Goal: Contribute content

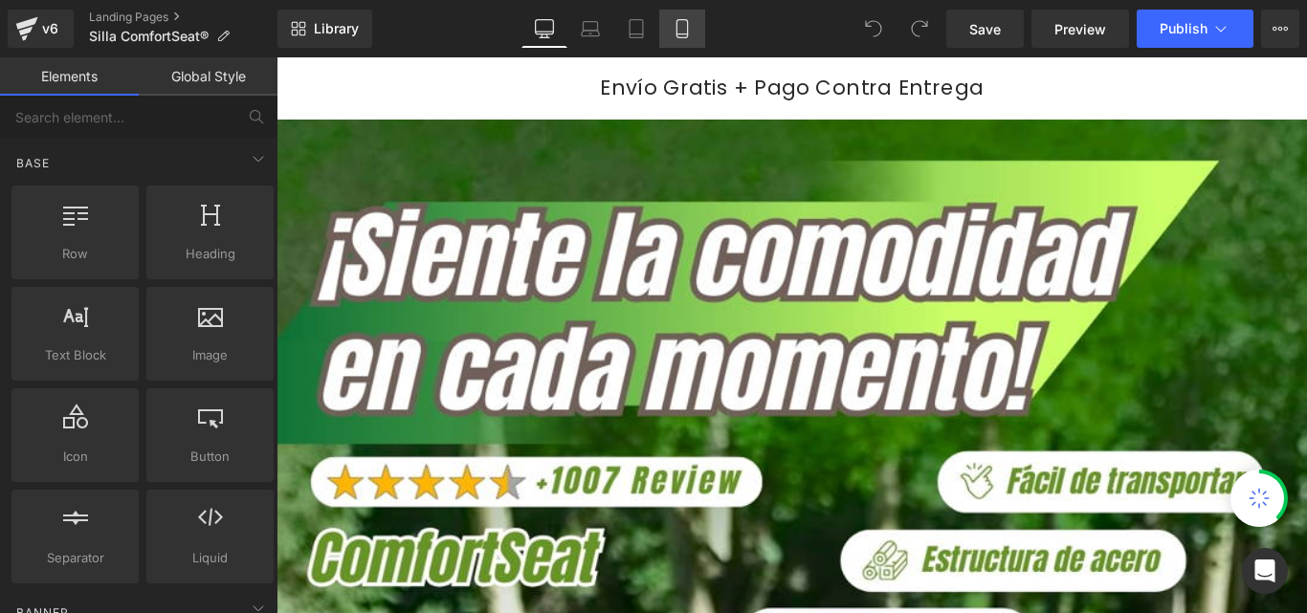
click at [687, 28] on icon at bounding box center [681, 29] width 11 height 18
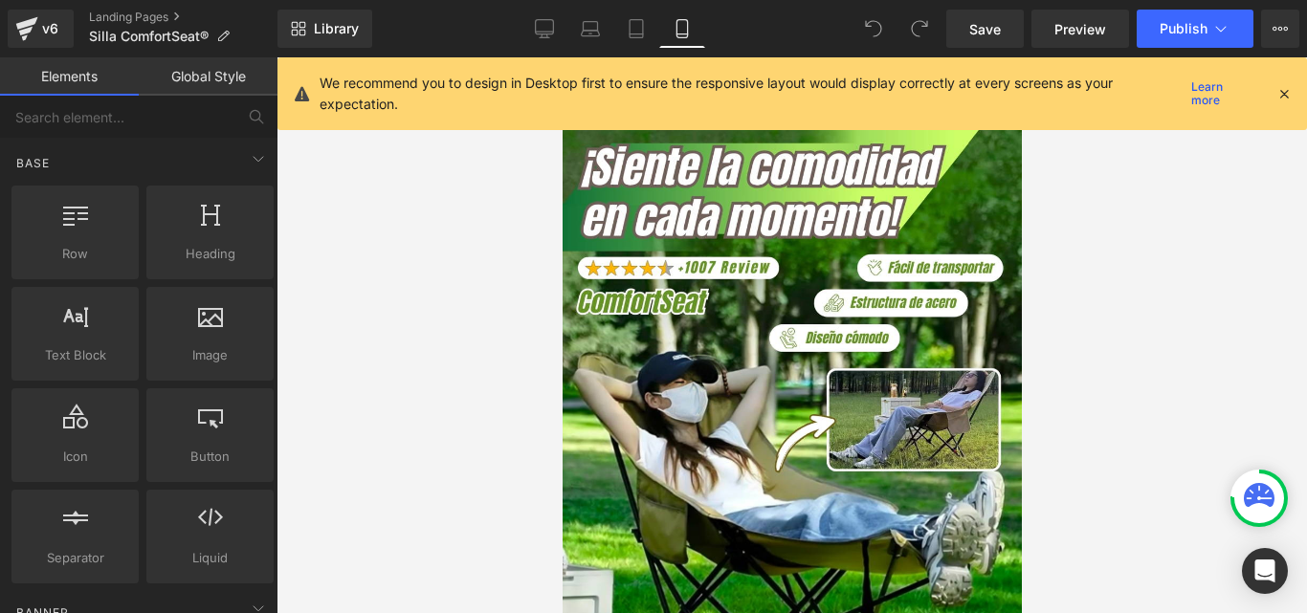
click at [1282, 92] on icon at bounding box center [1283, 93] width 17 height 17
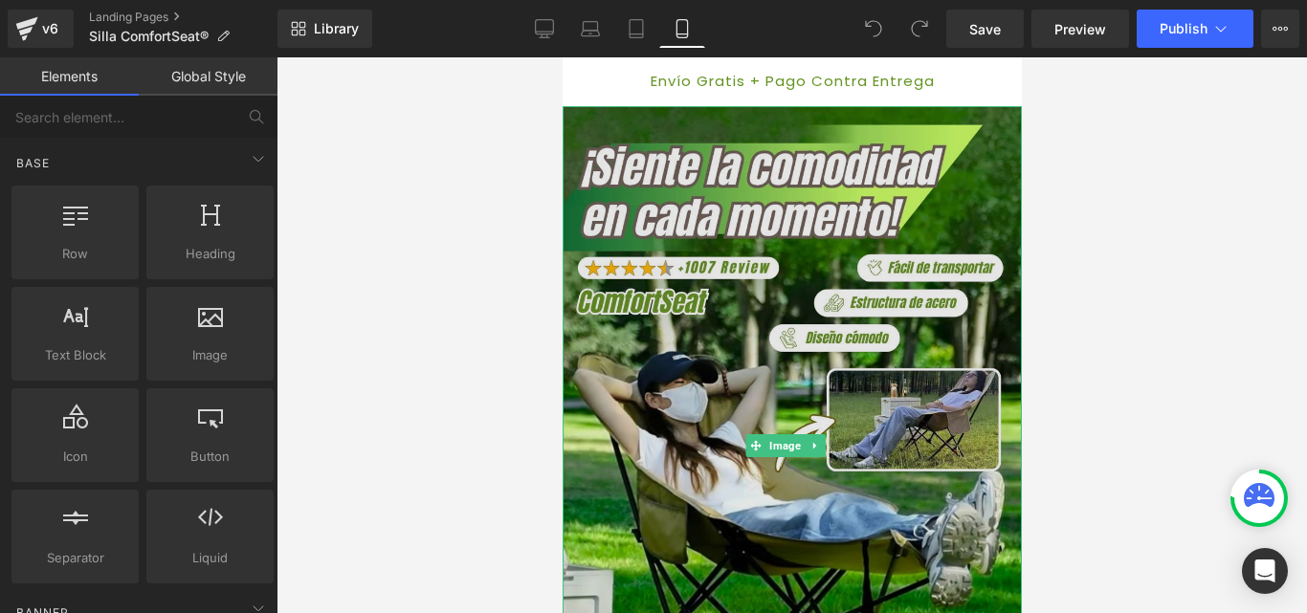
scroll to position [287, 0]
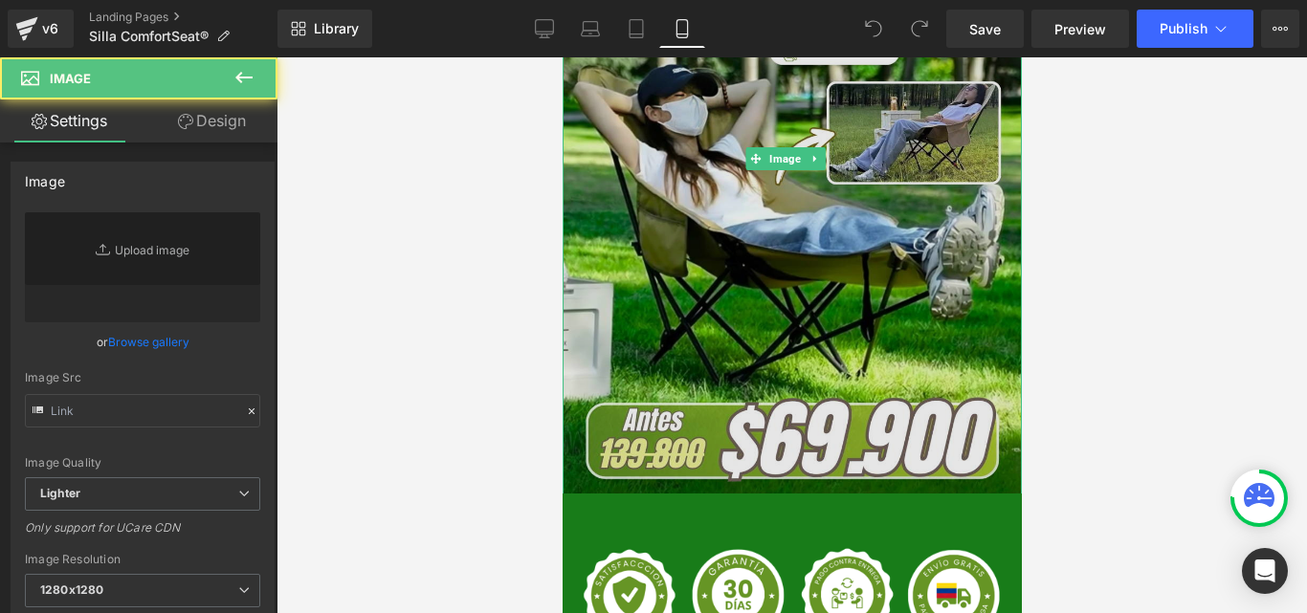
click at [745, 287] on img at bounding box center [791, 159] width 459 height 680
type input "[URL][DOMAIN_NAME]"
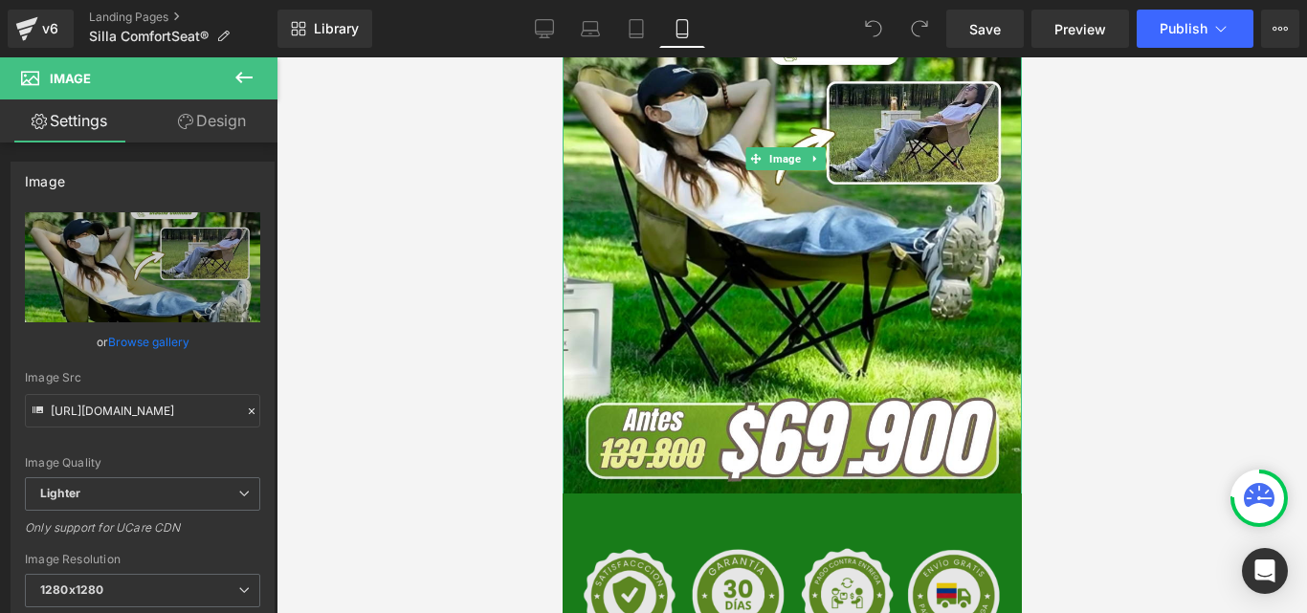
scroll to position [383, 0]
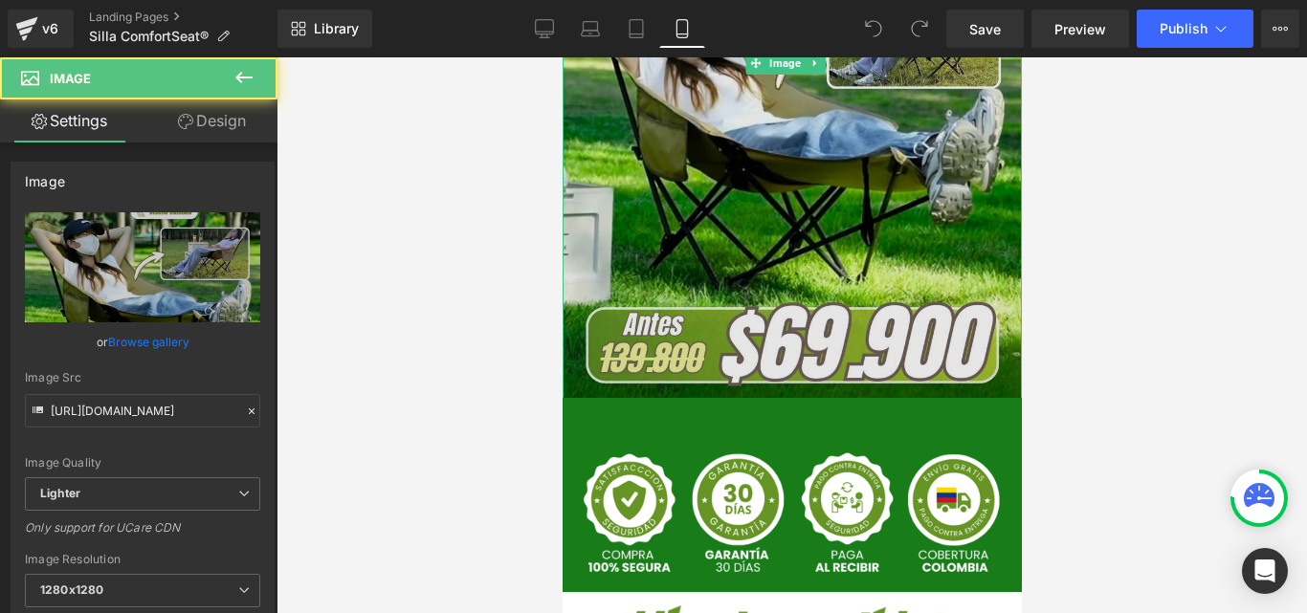
click at [742, 267] on img at bounding box center [791, 63] width 459 height 680
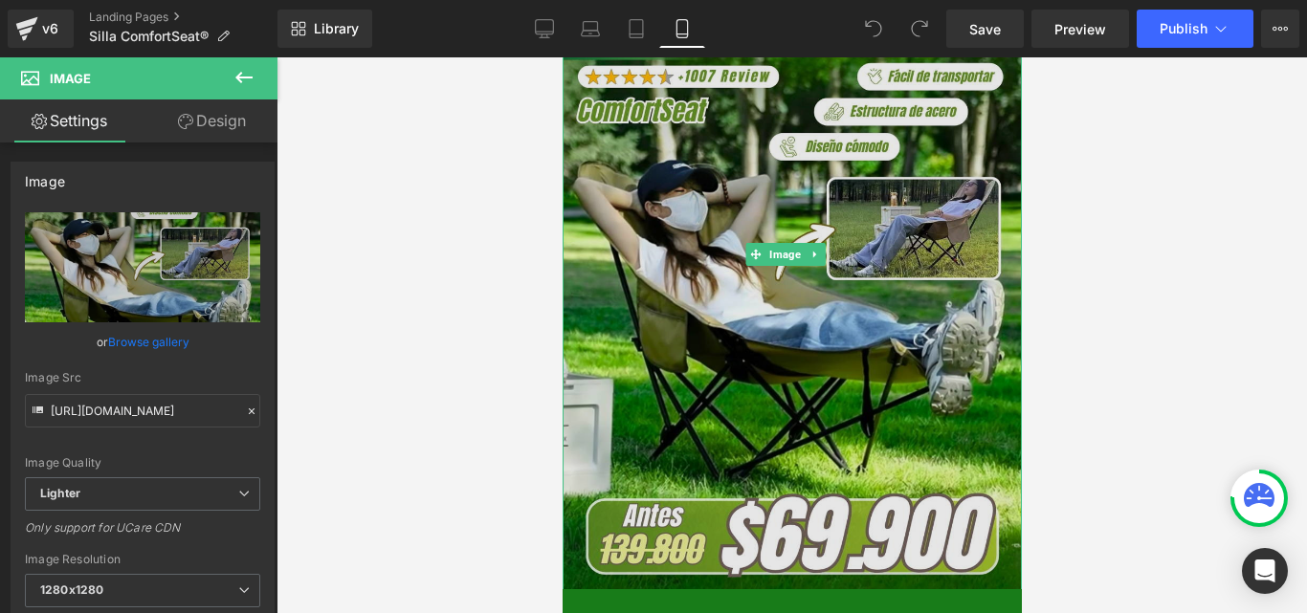
scroll to position [0, 0]
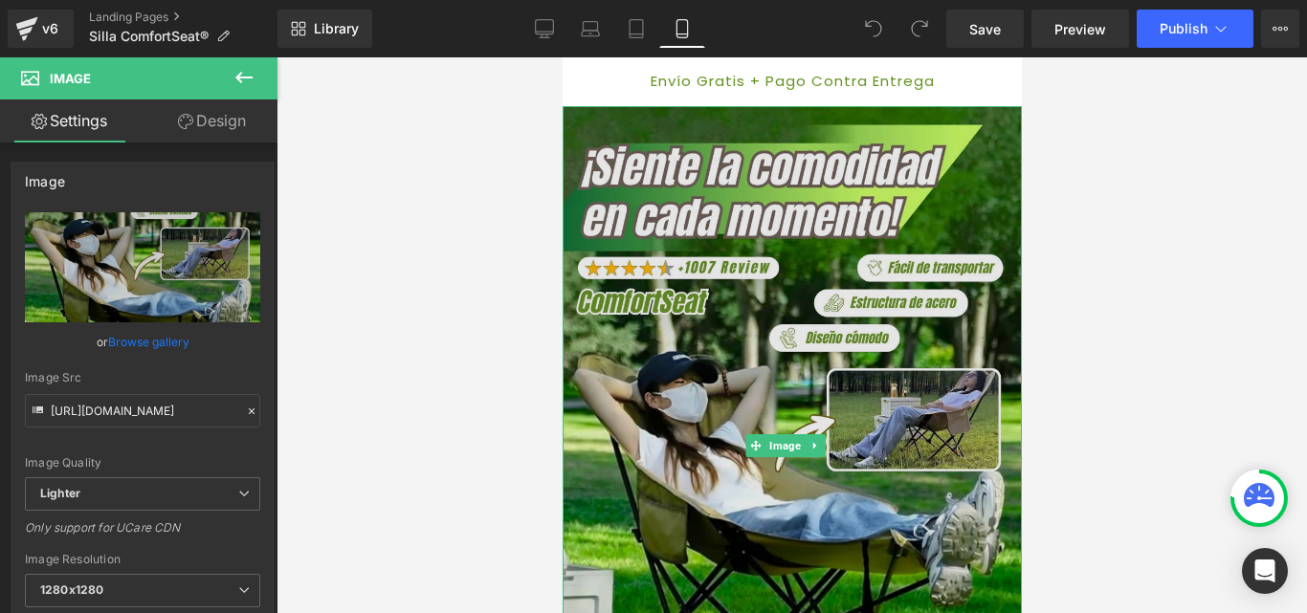
click at [690, 149] on img at bounding box center [791, 446] width 459 height 680
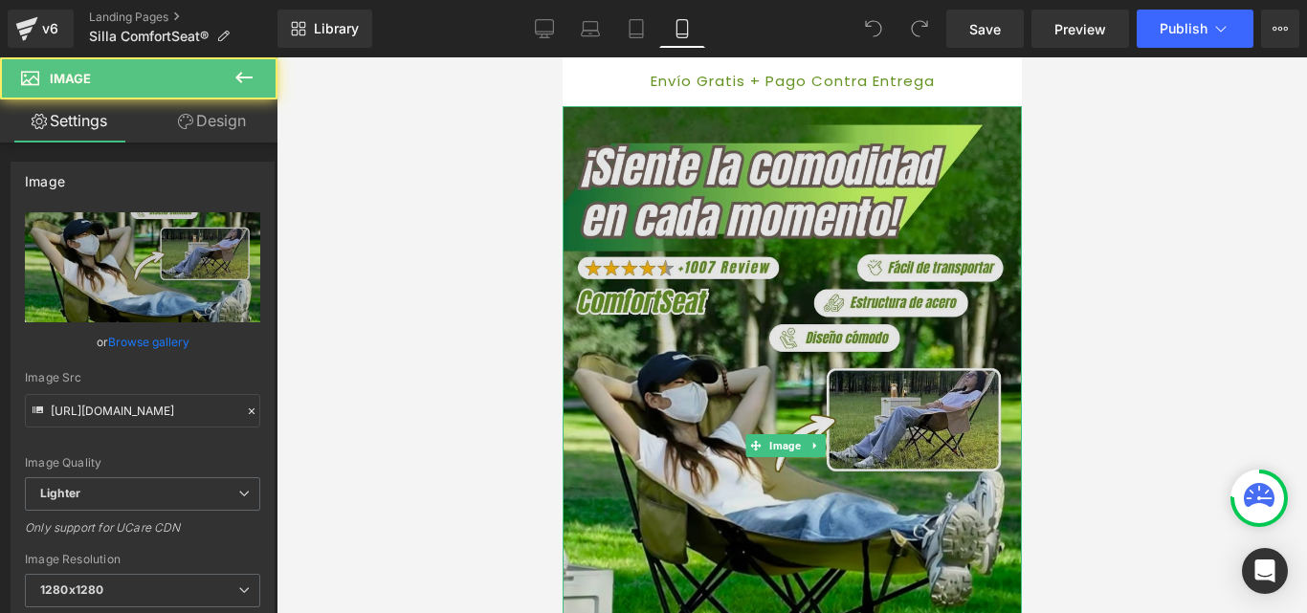
scroll to position [191, 0]
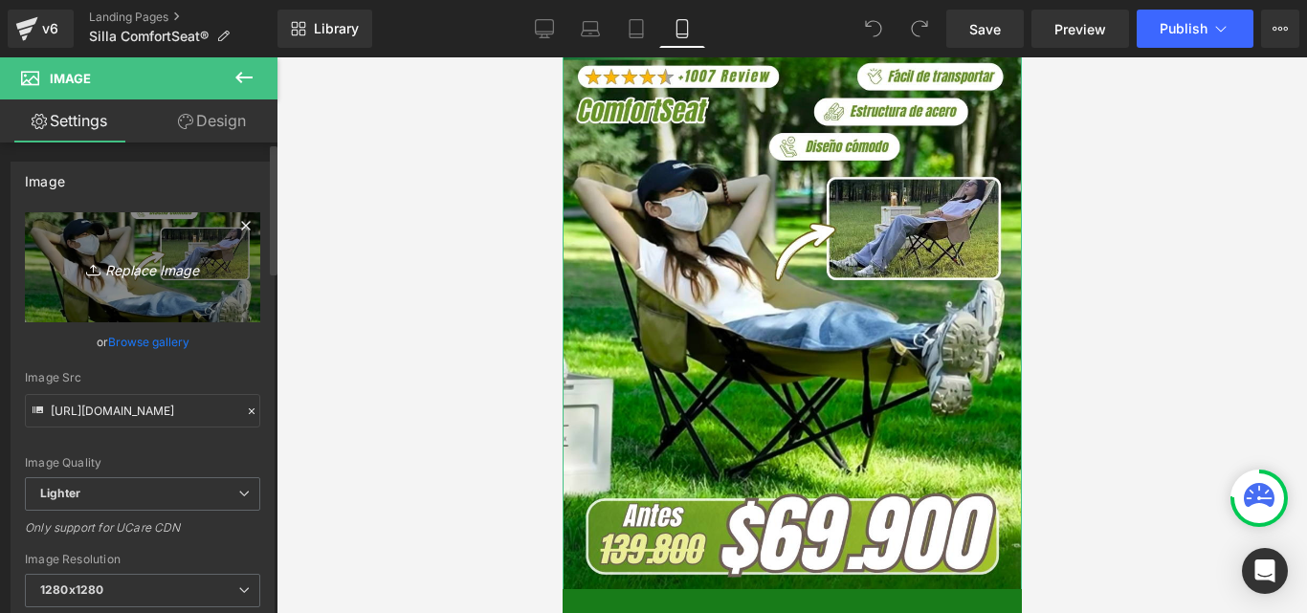
click at [179, 273] on icon "Replace Image" at bounding box center [142, 267] width 153 height 24
type input "C:\fakepath\Banner Landing.webp"
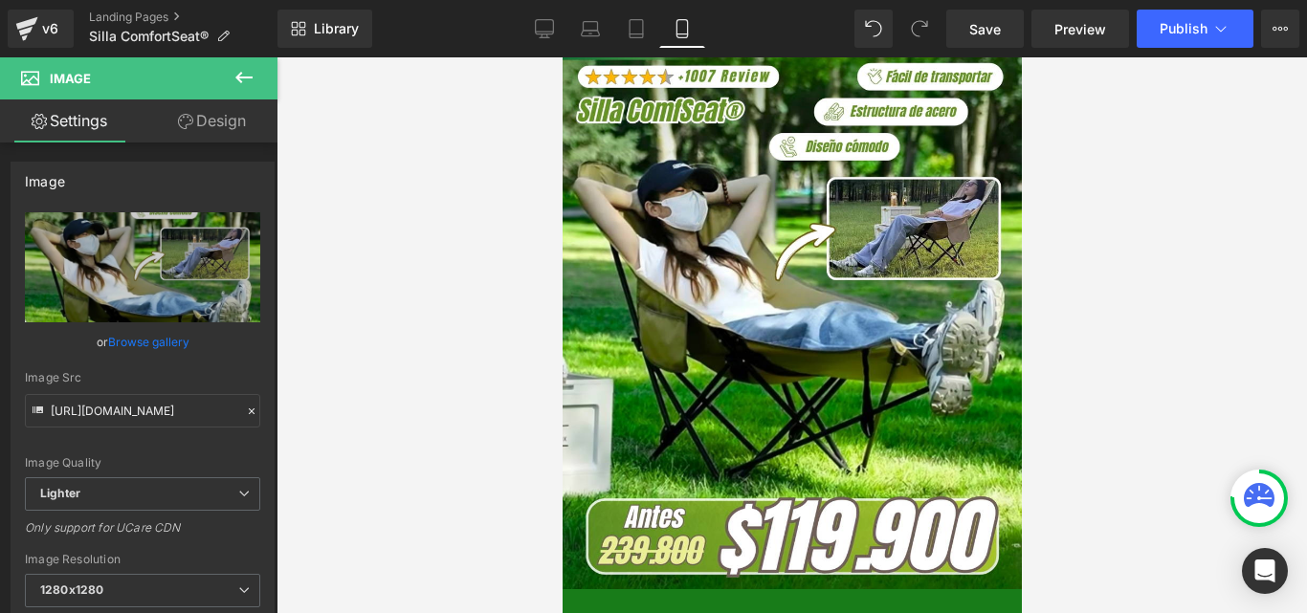
type input "[URL][DOMAIN_NAME]"
click at [1196, 29] on span "Publish" at bounding box center [1184, 28] width 48 height 15
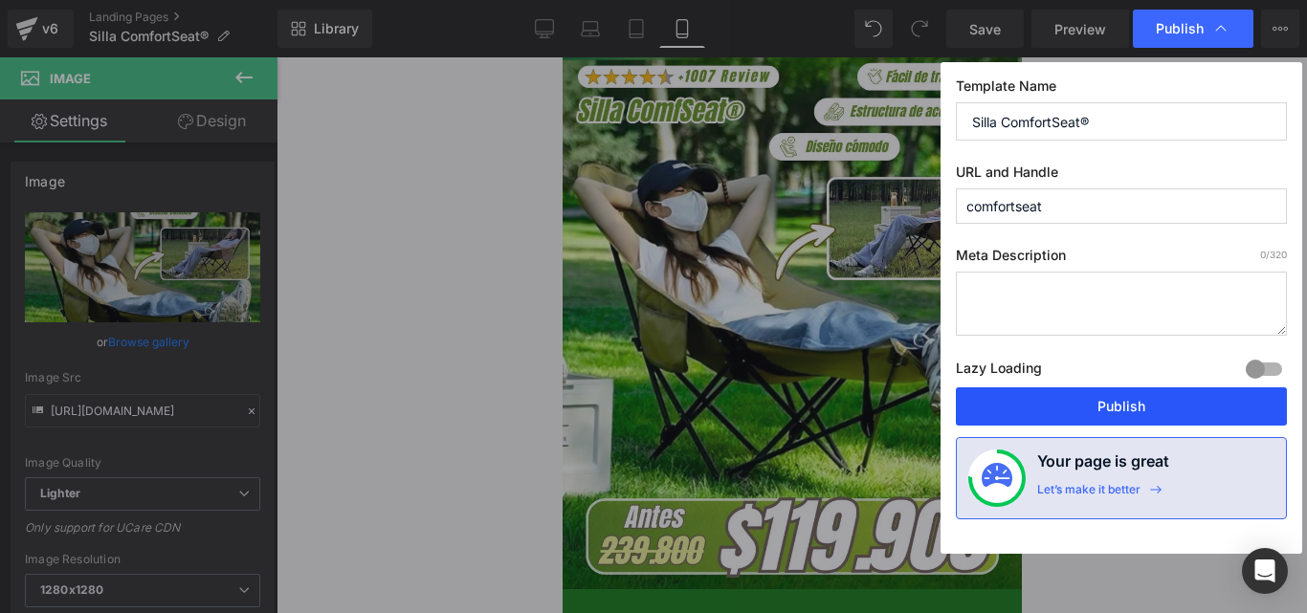
click at [1129, 411] on button "Publish" at bounding box center [1121, 407] width 331 height 38
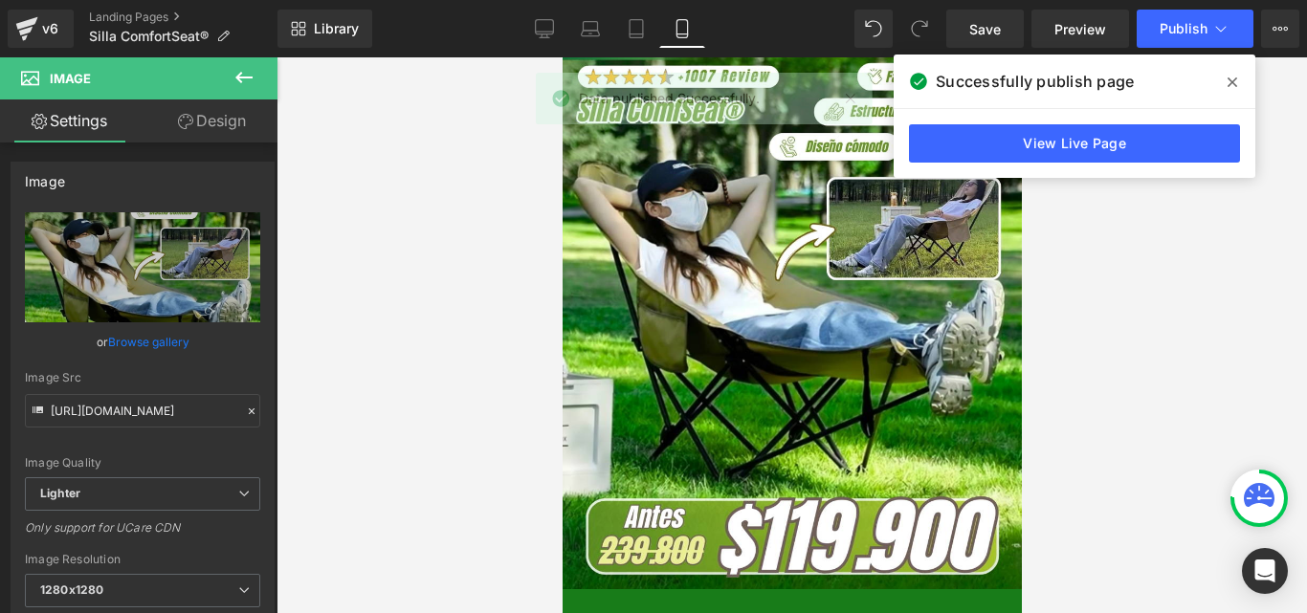
click at [1227, 78] on span at bounding box center [1232, 82] width 31 height 31
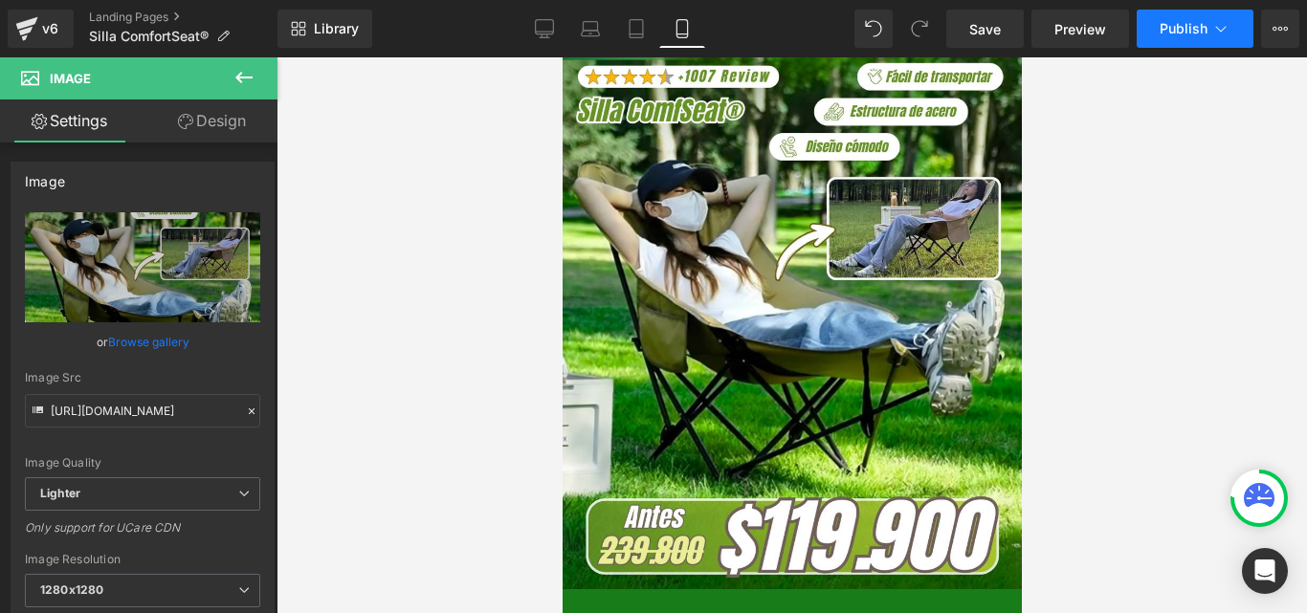
click at [1194, 27] on span "Publish" at bounding box center [1184, 28] width 48 height 15
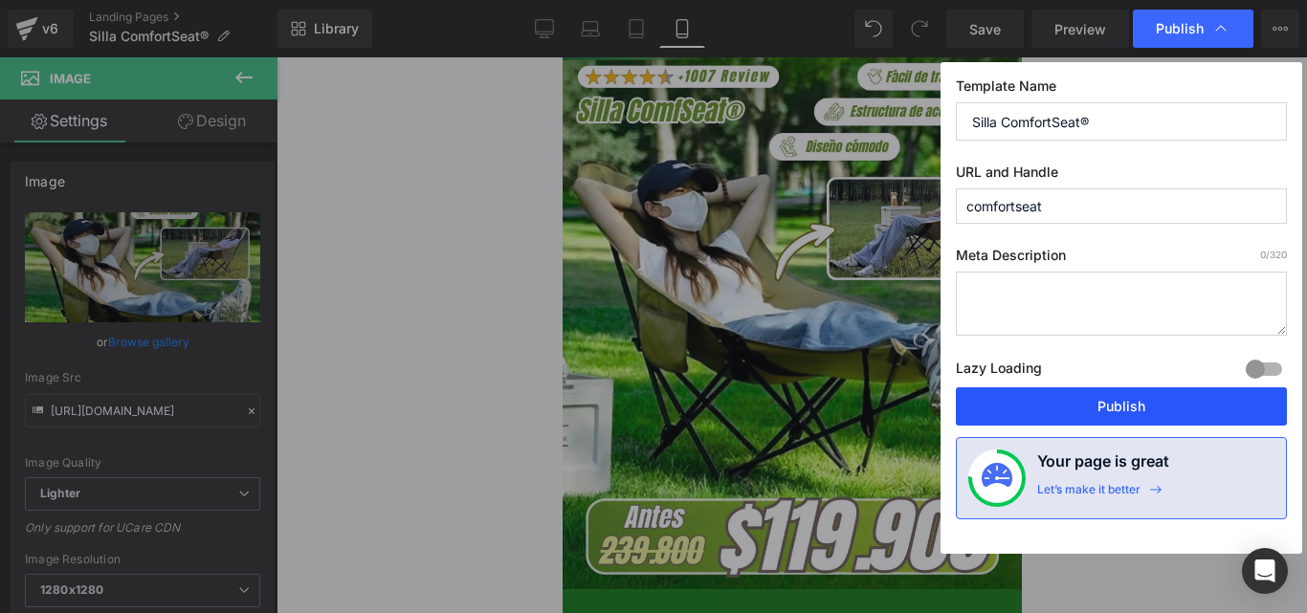
click at [1130, 408] on button "Publish" at bounding box center [1121, 407] width 331 height 38
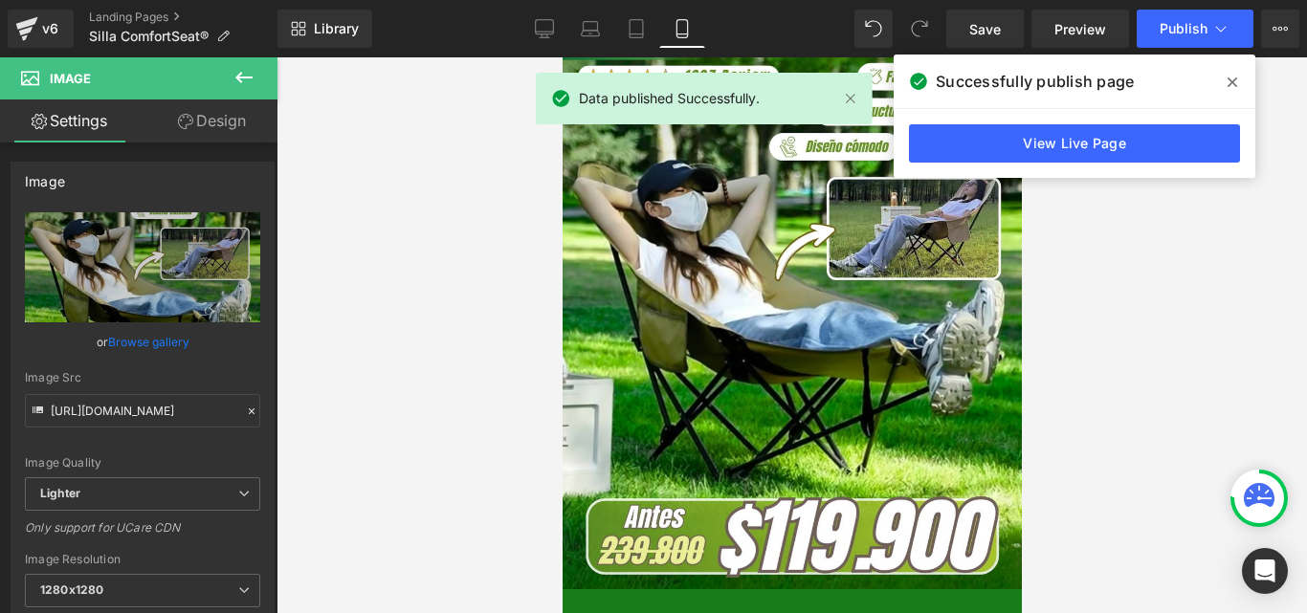
click at [1228, 82] on icon at bounding box center [1233, 82] width 10 height 15
